Goal: Obtain resource: Obtain resource

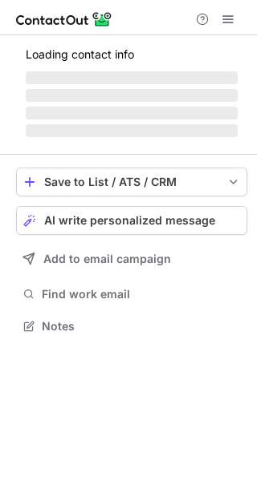
scroll to position [325, 257]
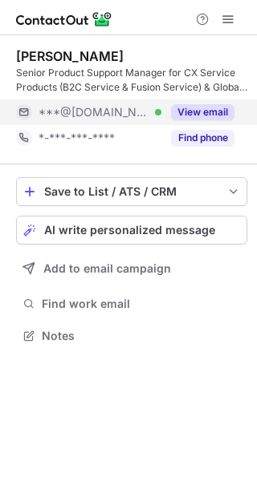
click at [206, 112] on button "View email" at bounding box center [202, 112] width 63 height 16
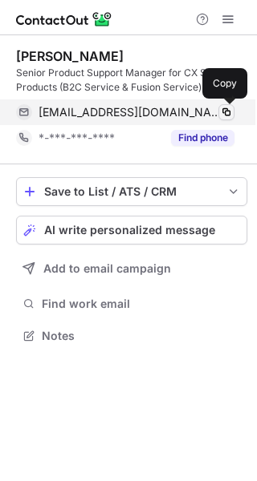
click at [231, 118] on span at bounding box center [226, 112] width 13 height 13
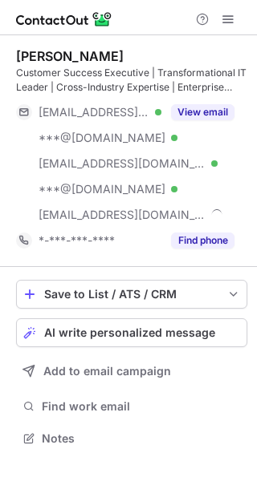
scroll to position [428, 257]
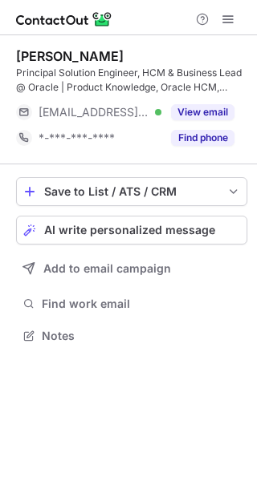
scroll to position [325, 257]
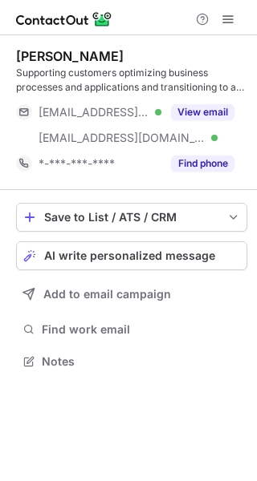
scroll to position [351, 257]
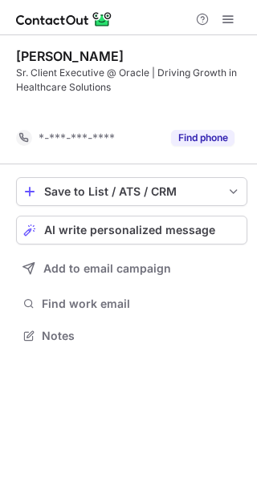
scroll to position [299, 257]
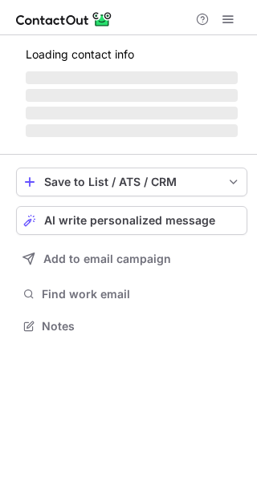
scroll to position [325, 257]
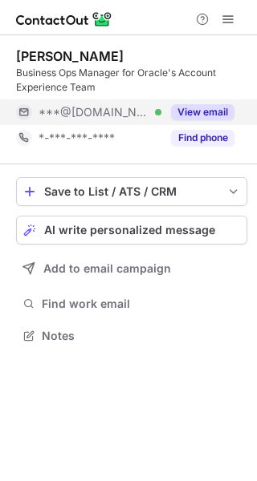
click at [208, 113] on button "View email" at bounding box center [202, 112] width 63 height 16
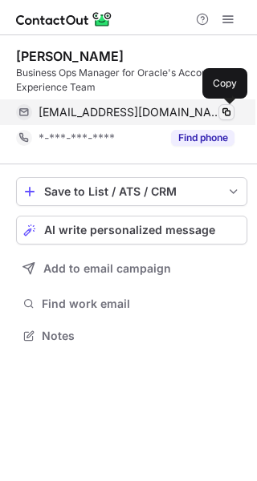
click at [230, 114] on span at bounding box center [226, 112] width 13 height 13
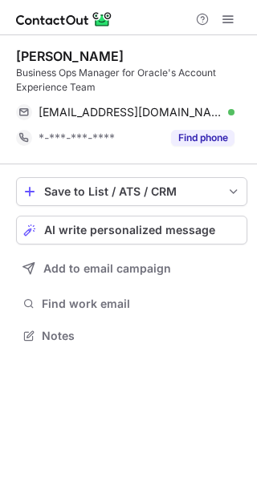
scroll to position [325, 257]
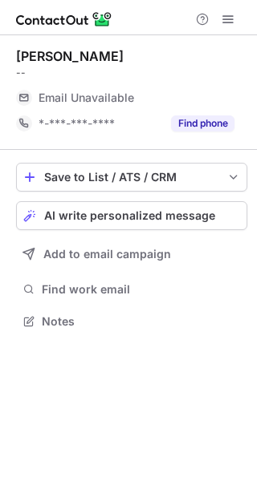
scroll to position [311, 257]
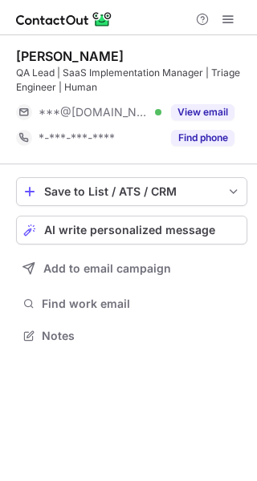
scroll to position [325, 257]
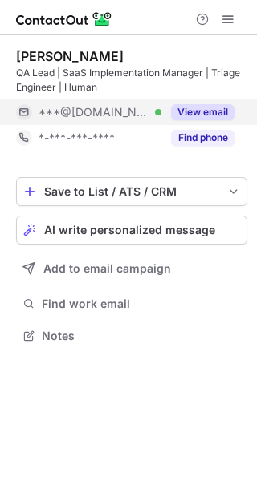
click at [216, 109] on button "View email" at bounding box center [202, 112] width 63 height 16
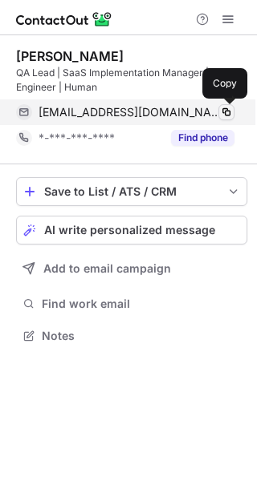
click at [226, 109] on span at bounding box center [226, 112] width 13 height 13
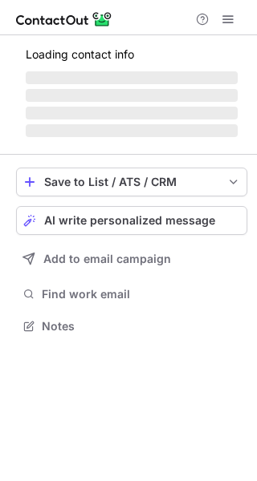
scroll to position [325, 257]
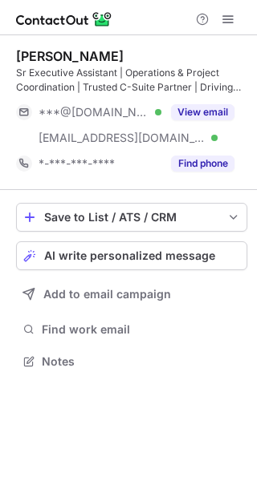
scroll to position [351, 257]
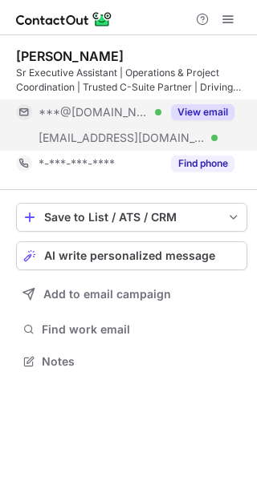
click at [180, 112] on button "View email" at bounding box center [202, 112] width 63 height 16
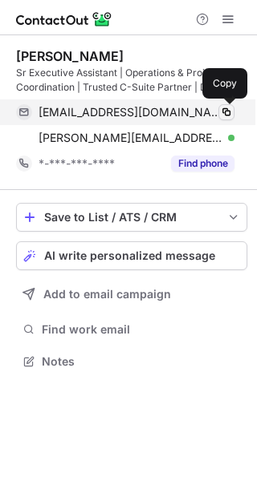
click at [232, 114] on span at bounding box center [226, 112] width 13 height 13
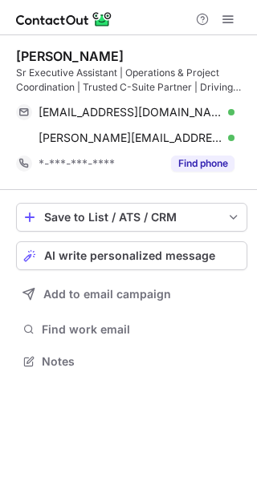
scroll to position [351, 257]
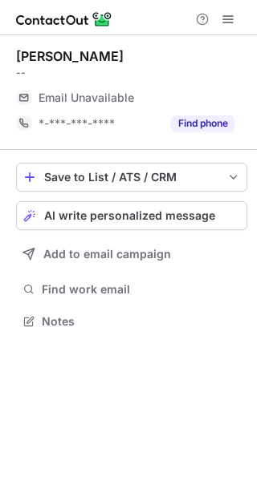
scroll to position [311, 257]
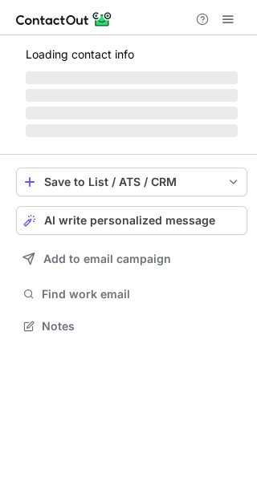
scroll to position [325, 257]
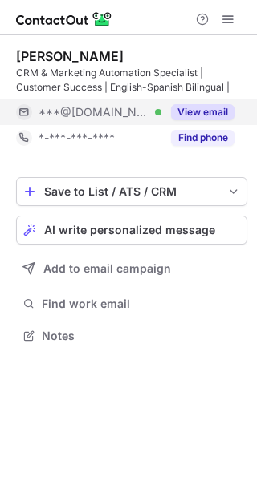
click at [192, 111] on button "View email" at bounding box center [202, 112] width 63 height 16
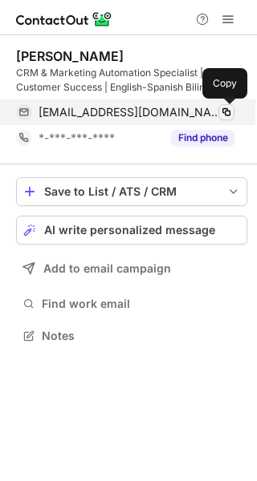
click at [223, 115] on span at bounding box center [226, 112] width 13 height 13
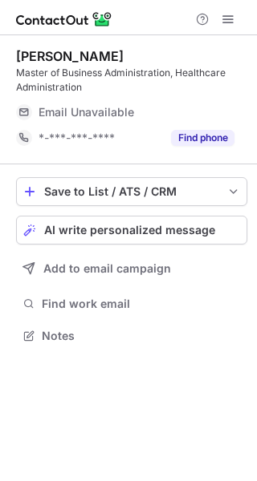
scroll to position [325, 257]
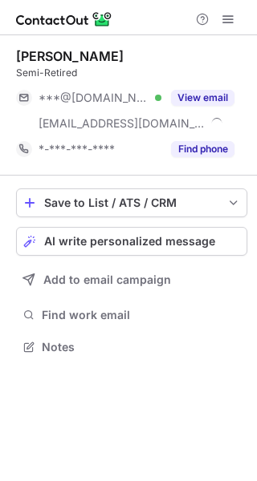
scroll to position [336, 257]
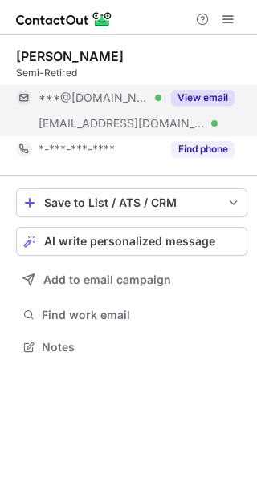
click at [189, 95] on button "View email" at bounding box center [202, 98] width 63 height 16
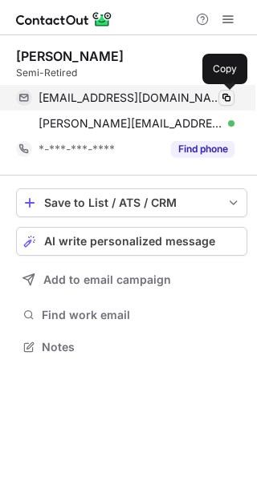
click at [226, 101] on span at bounding box center [226, 97] width 13 height 13
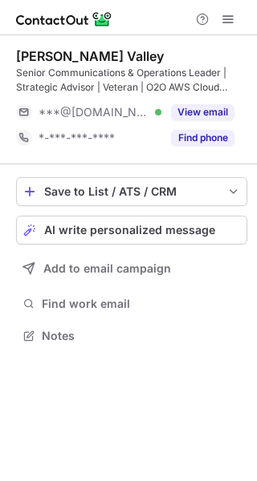
scroll to position [325, 257]
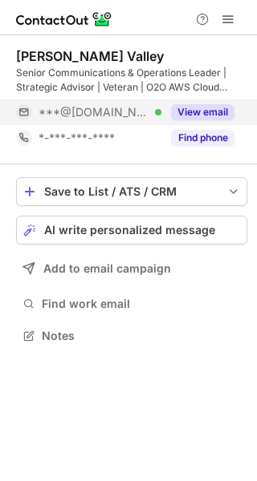
click at [202, 113] on button "View email" at bounding box center [202, 112] width 63 height 16
